Goal: Communication & Community: Participate in discussion

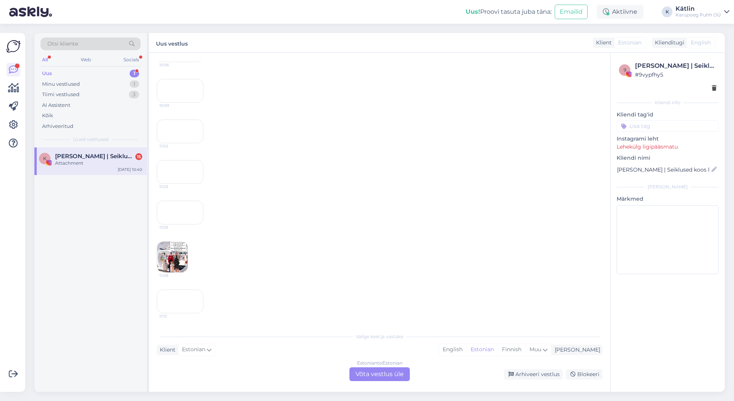
scroll to position [1167, 0]
click at [191, 184] on div "11:03" at bounding box center [180, 172] width 47 height 24
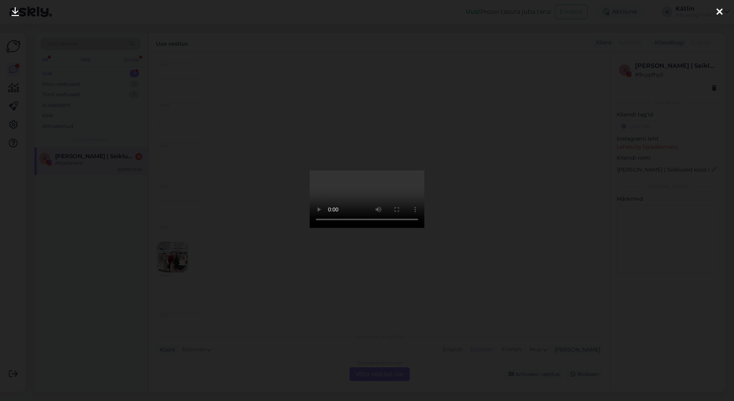
click at [724, 13] on div at bounding box center [719, 12] width 15 height 24
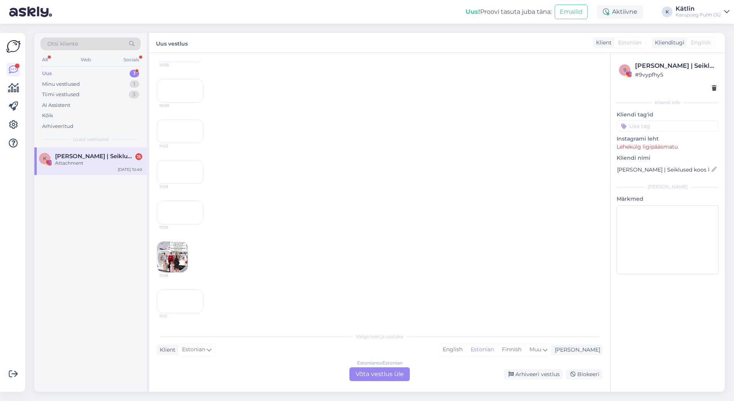
click at [190, 224] on div "11:05" at bounding box center [180, 212] width 47 height 24
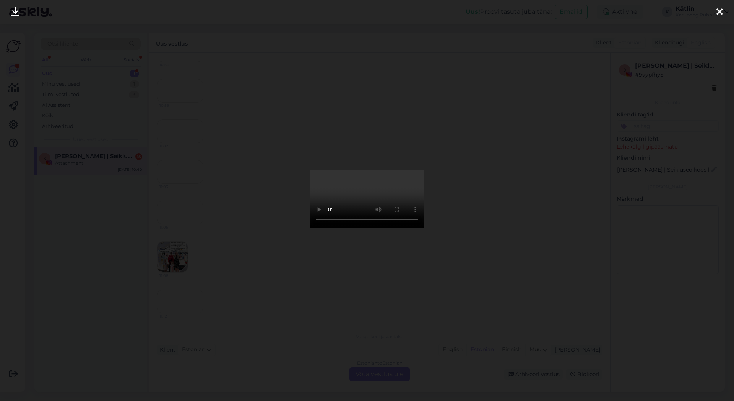
click at [723, 11] on icon at bounding box center [720, 12] width 6 height 10
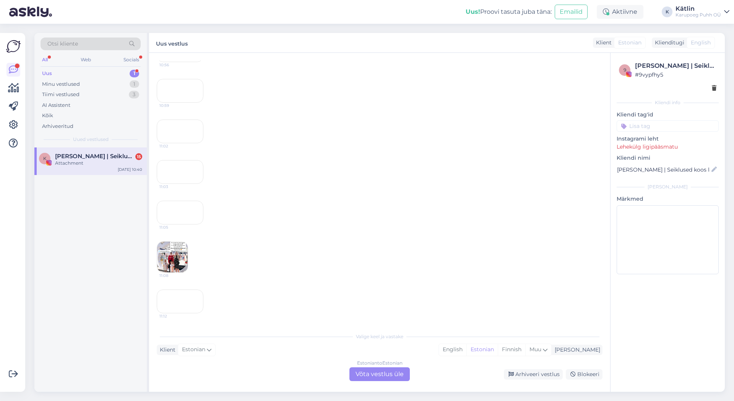
scroll to position [1311, 0]
click at [179, 241] on img at bounding box center [172, 256] width 31 height 31
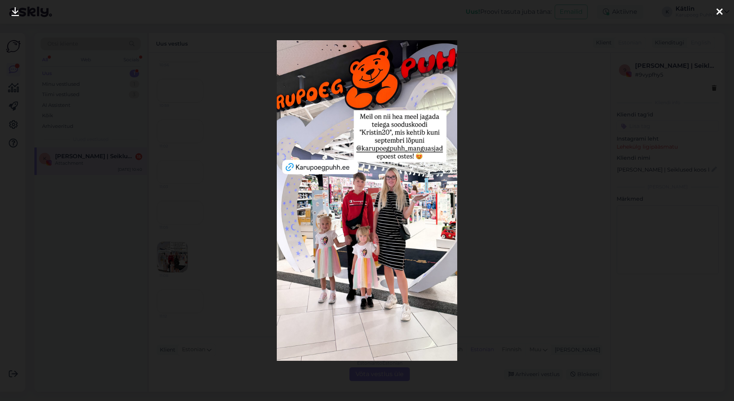
click at [718, 15] on icon at bounding box center [720, 12] width 6 height 10
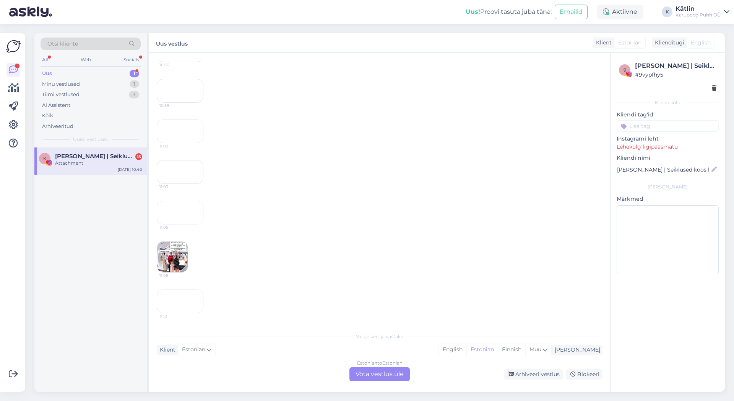
click at [199, 295] on div "11:12" at bounding box center [180, 301] width 47 height 24
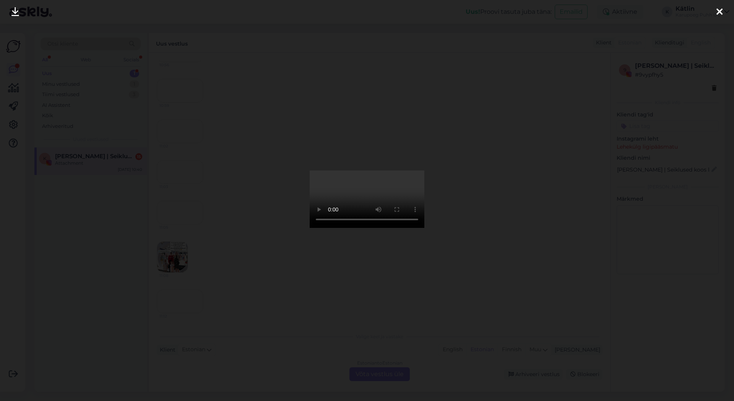
click at [719, 8] on icon at bounding box center [720, 12] width 6 height 10
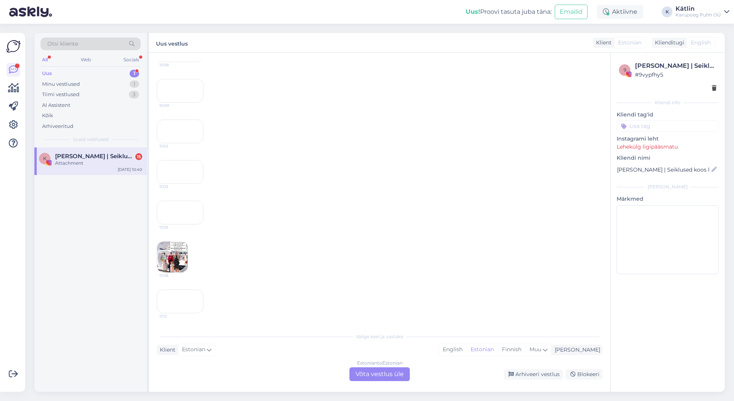
scroll to position [1268, 0]
click at [179, 251] on img at bounding box center [172, 256] width 31 height 31
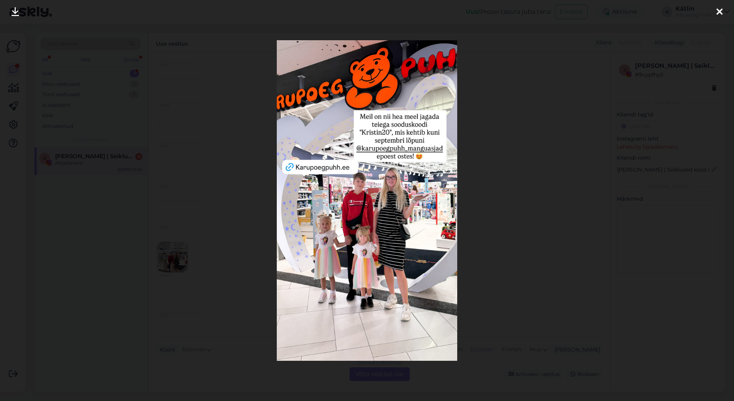
click at [722, 11] on icon at bounding box center [720, 12] width 6 height 10
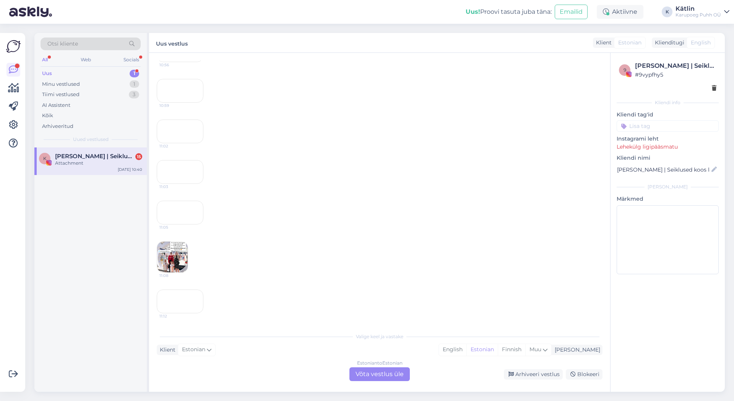
scroll to position [1093, 0]
click at [181, 184] on div "11:03" at bounding box center [180, 172] width 47 height 24
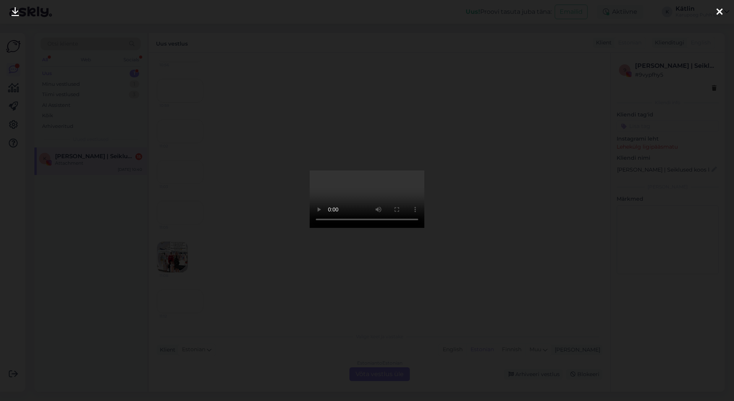
click at [723, 11] on div at bounding box center [719, 12] width 15 height 24
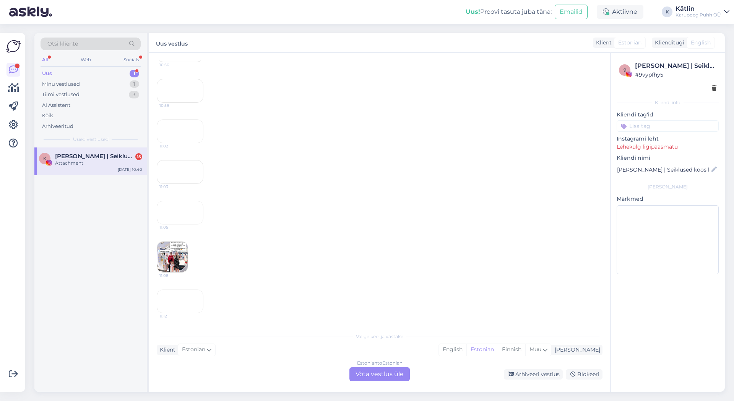
scroll to position [788, 0]
click at [180, 62] on div "10:56" at bounding box center [180, 50] width 47 height 24
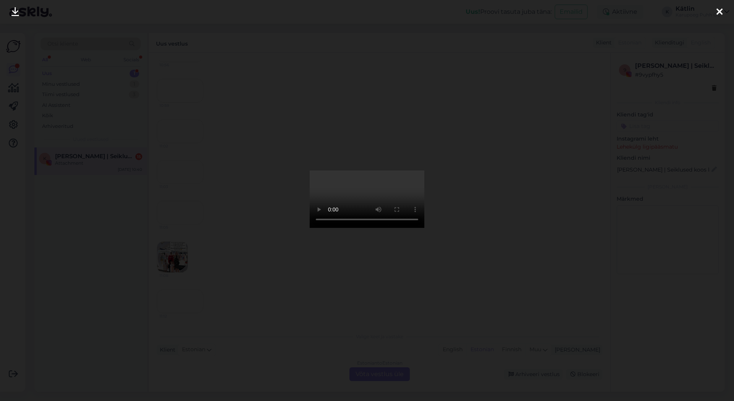
click at [721, 11] on icon at bounding box center [720, 12] width 6 height 10
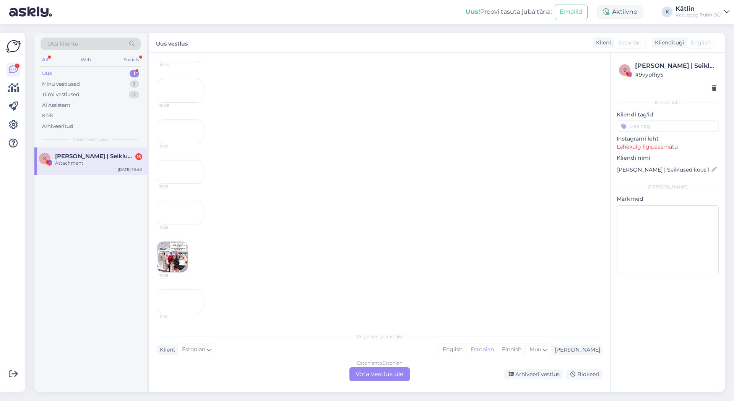
scroll to position [744, 0]
click at [184, 21] on div "10:54" at bounding box center [180, 10] width 47 height 24
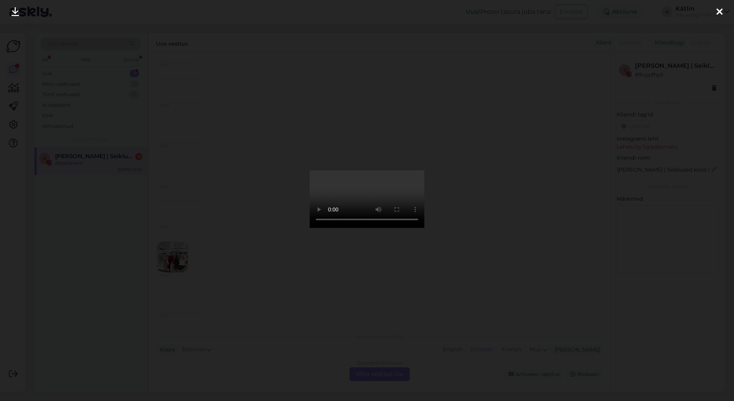
click at [720, 13] on icon at bounding box center [720, 12] width 6 height 10
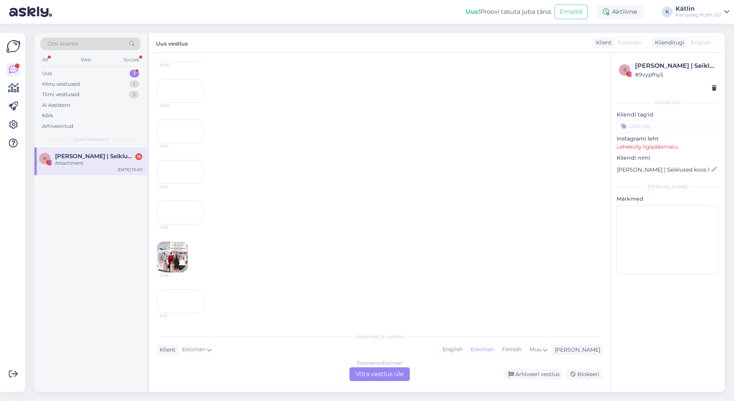
scroll to position [701, 0]
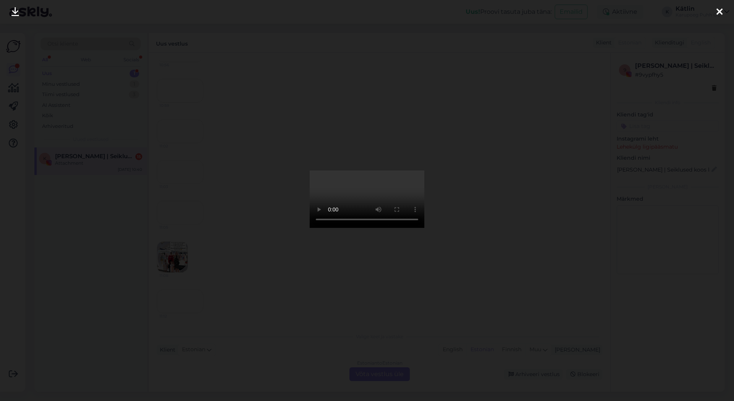
click at [716, 11] on div at bounding box center [719, 12] width 15 height 24
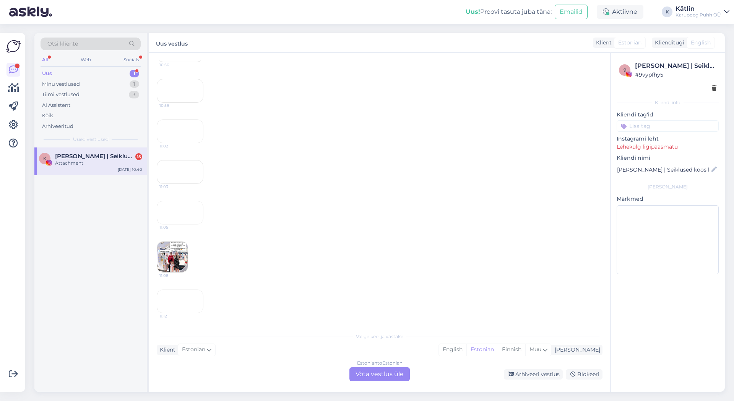
scroll to position [614, 0]
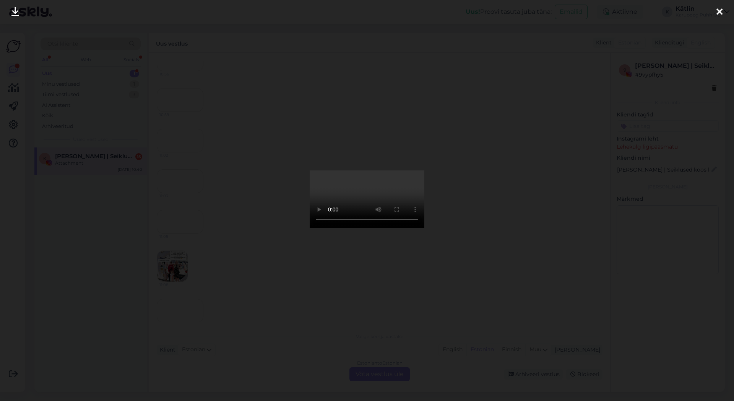
click at [727, 10] on div at bounding box center [719, 12] width 15 height 24
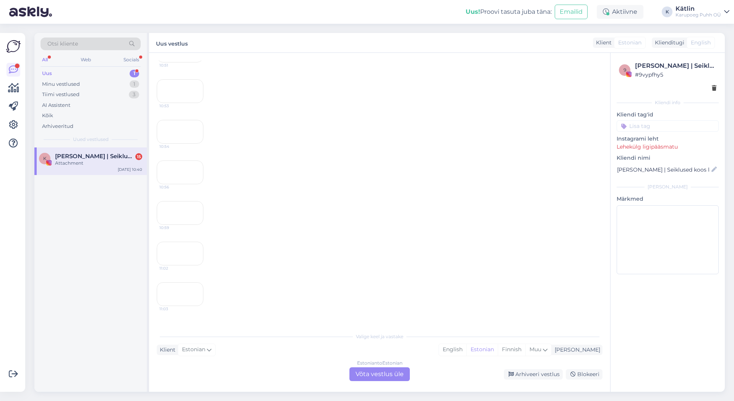
scroll to position [483, 0]
click at [173, 40] on div "10:50" at bounding box center [180, 28] width 47 height 24
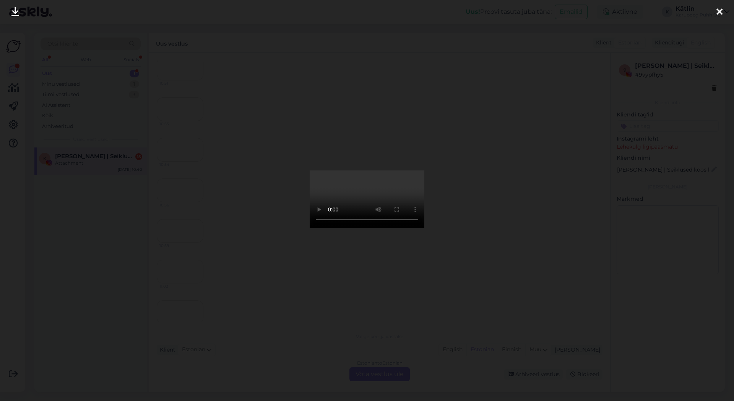
click at [723, 11] on div at bounding box center [719, 12] width 15 height 24
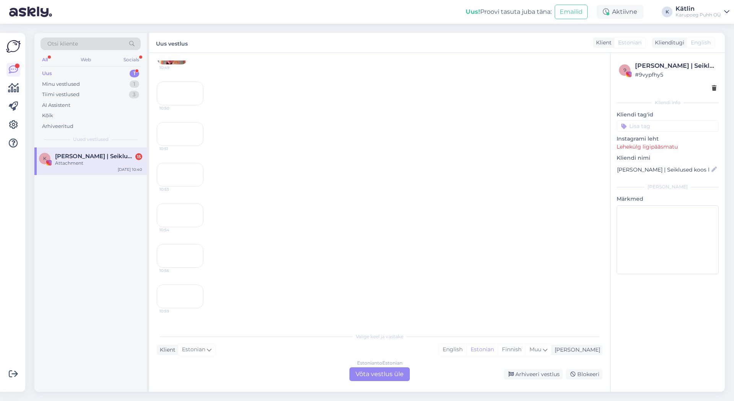
scroll to position [396, 0]
click at [181, 86] on img at bounding box center [172, 70] width 31 height 31
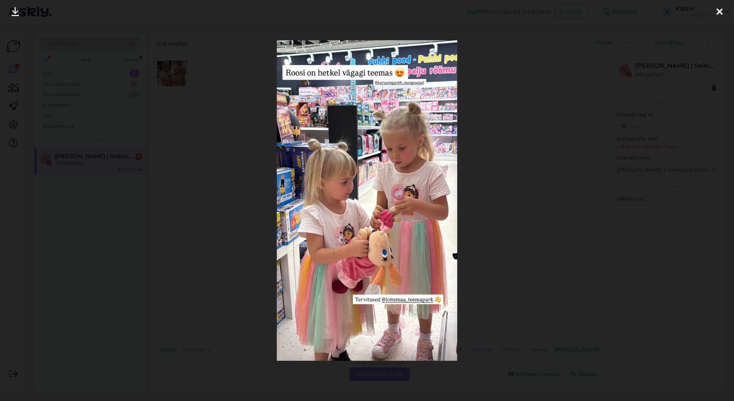
click at [721, 8] on icon at bounding box center [720, 12] width 6 height 10
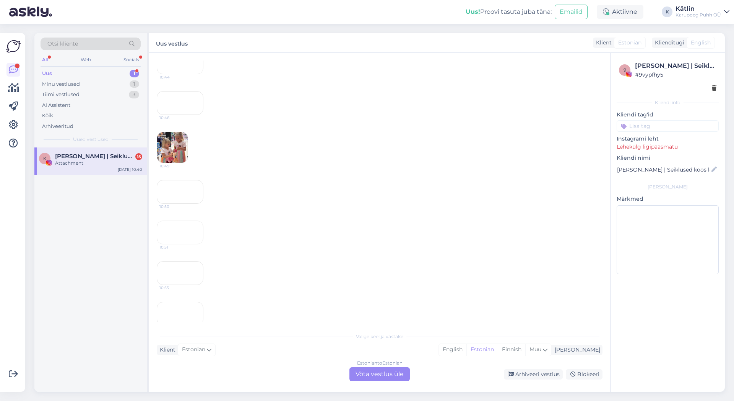
scroll to position [308, 0]
click at [189, 125] on div "10:46" at bounding box center [180, 114] width 47 height 24
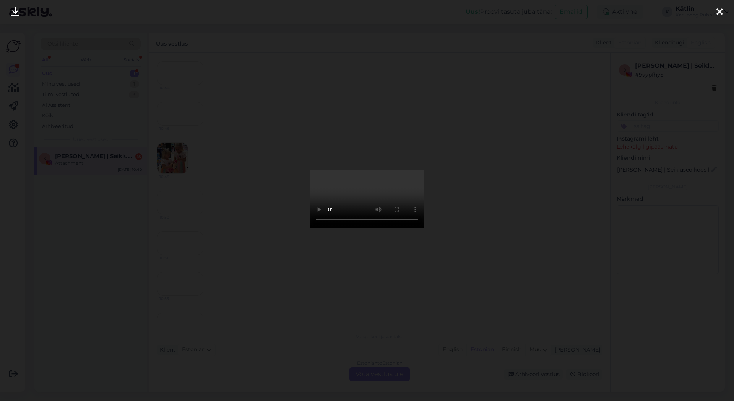
click at [715, 9] on div at bounding box center [719, 12] width 15 height 24
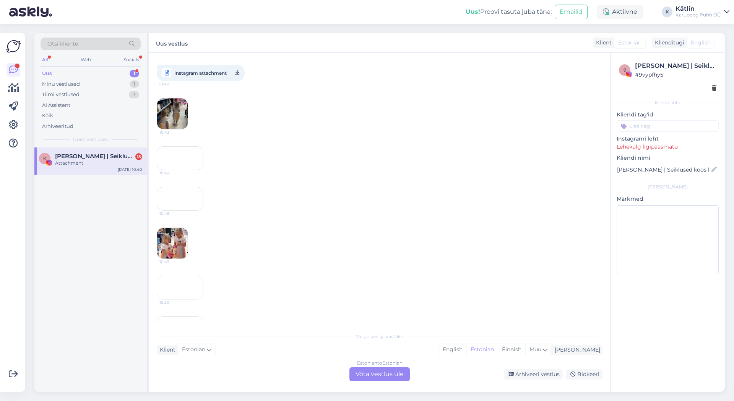
scroll to position [221, 0]
click at [197, 172] on div "10:44" at bounding box center [180, 160] width 47 height 24
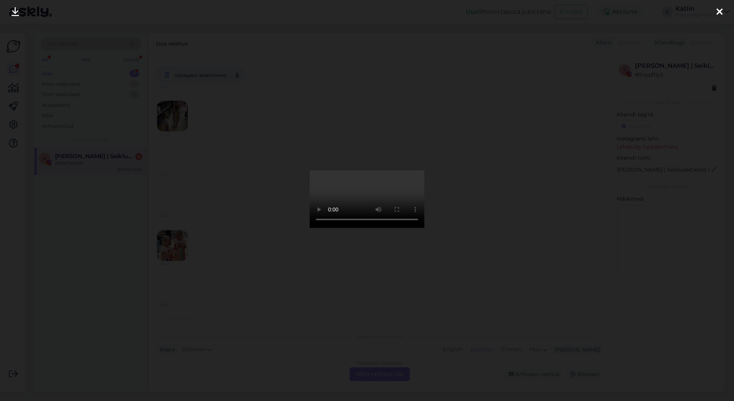
click at [717, 9] on icon at bounding box center [720, 12] width 6 height 10
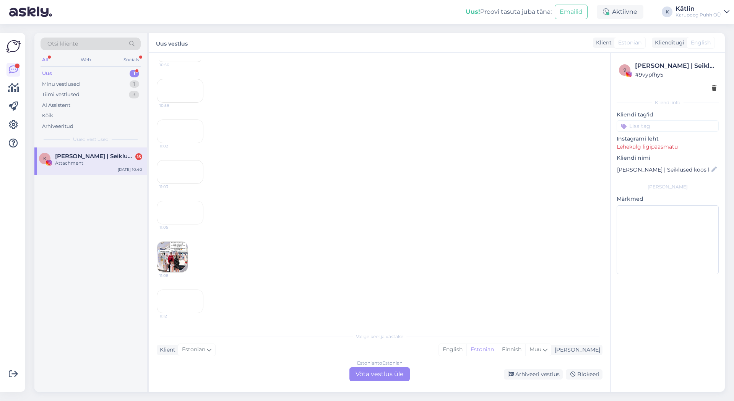
scroll to position [1311, 0]
click at [49, 73] on div "Uus" at bounding box center [47, 74] width 10 height 8
click at [124, 342] on div "K [PERSON_NAME] | Seiklused koos lastega Attachment [DATE] 11:12" at bounding box center [90, 269] width 112 height 244
